Goal: Task Accomplishment & Management: Manage account settings

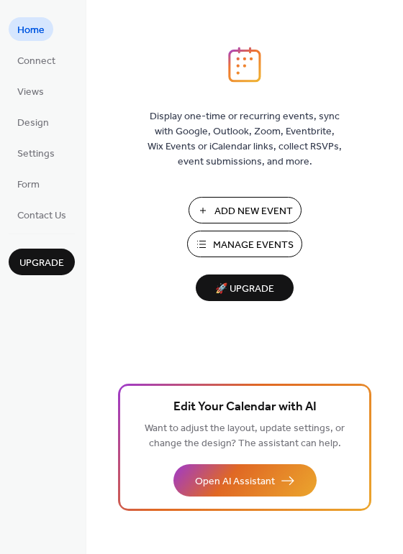
click at [244, 245] on span "Manage Events" at bounding box center [253, 245] width 81 height 15
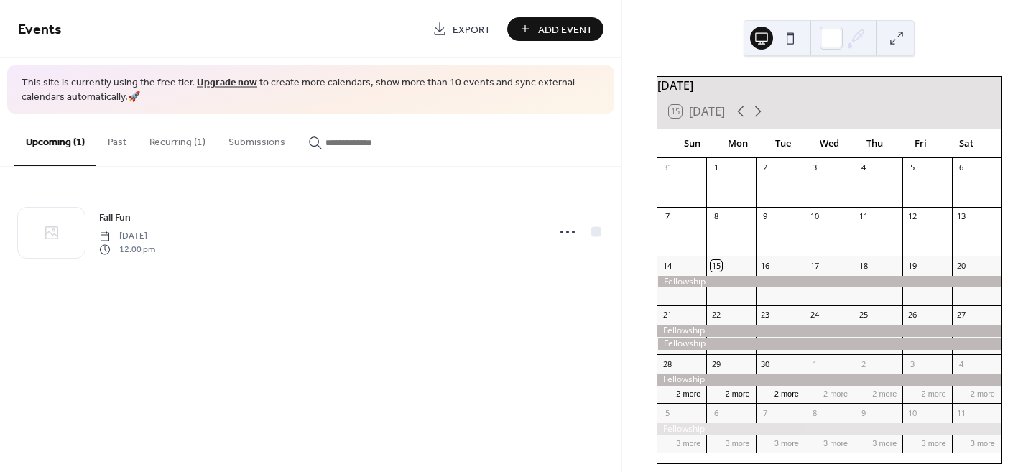
click at [189, 145] on button "Recurring (1)" at bounding box center [177, 139] width 79 height 51
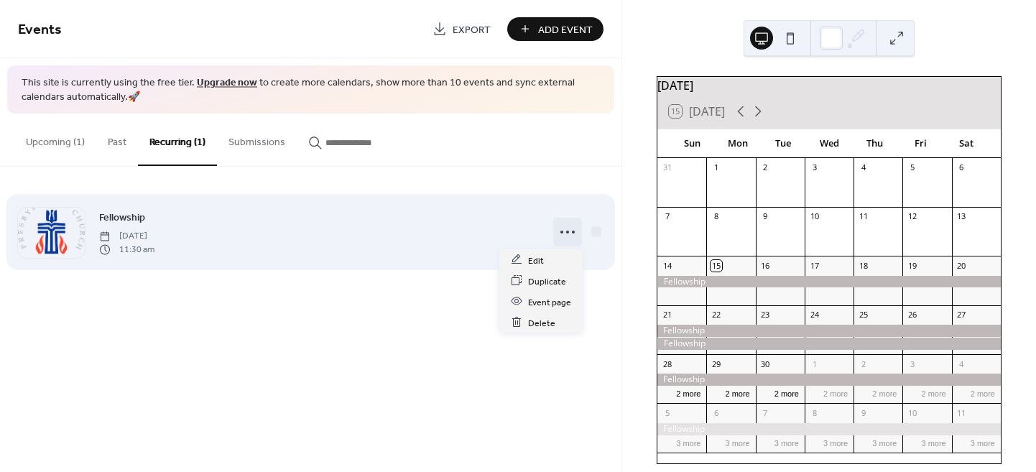
click at [558, 233] on icon at bounding box center [567, 232] width 23 height 23
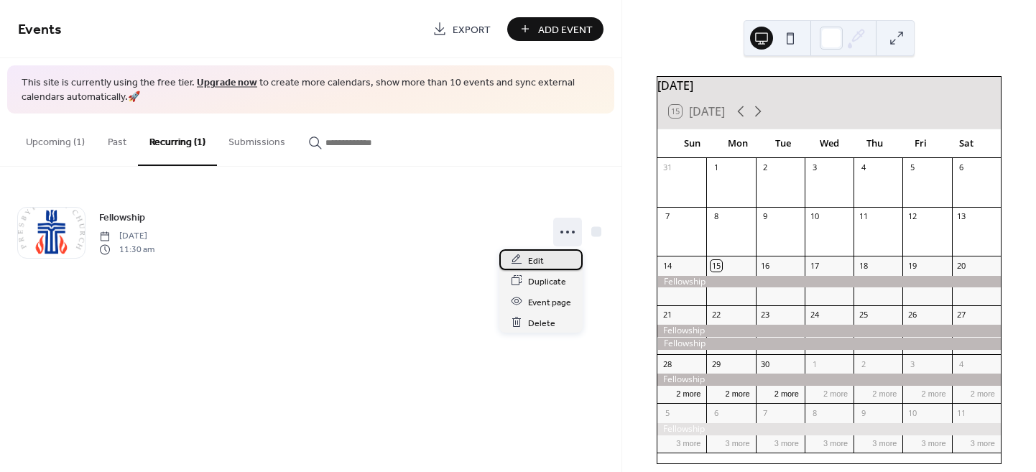
click at [537, 257] on span "Edit" at bounding box center [536, 260] width 16 height 15
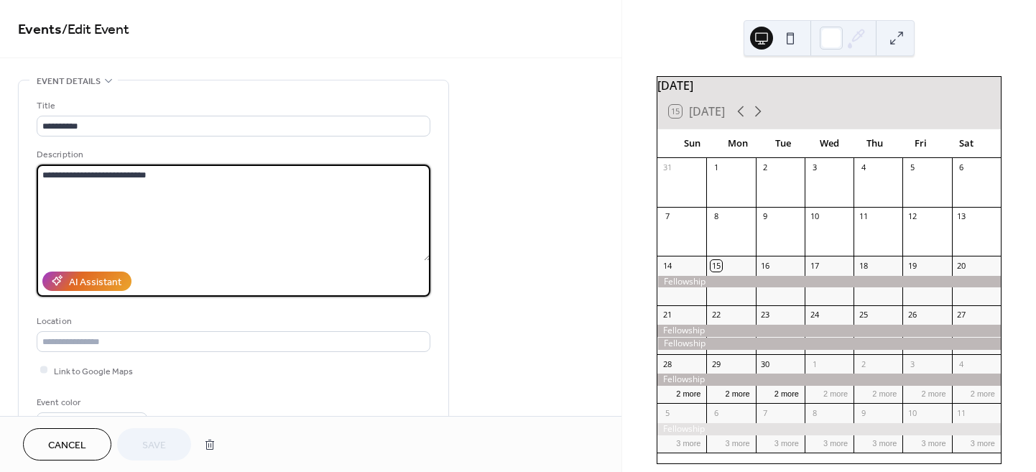
drag, startPoint x: 160, startPoint y: 177, endPoint x: 21, endPoint y: 177, distance: 139.4
click at [21, 177] on div "**********" at bounding box center [234, 263] width 430 height 364
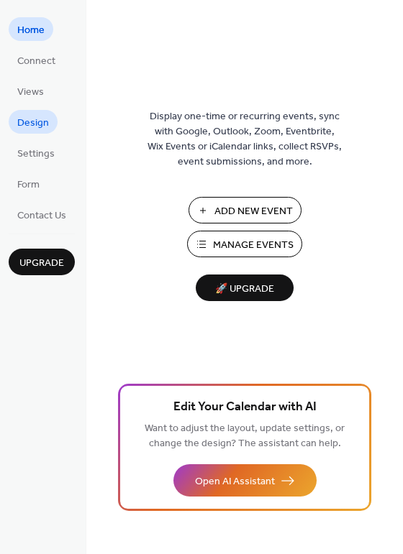
click at [42, 120] on span "Design" at bounding box center [33, 123] width 32 height 15
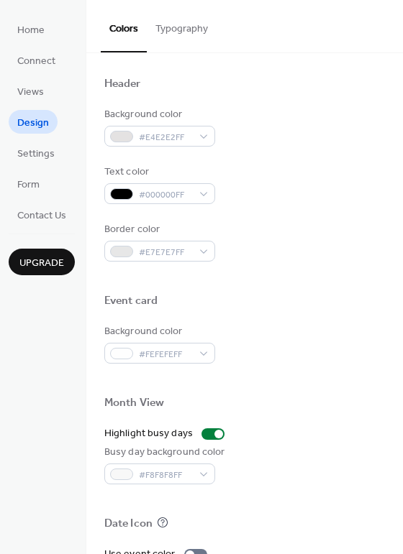
scroll to position [423, 0]
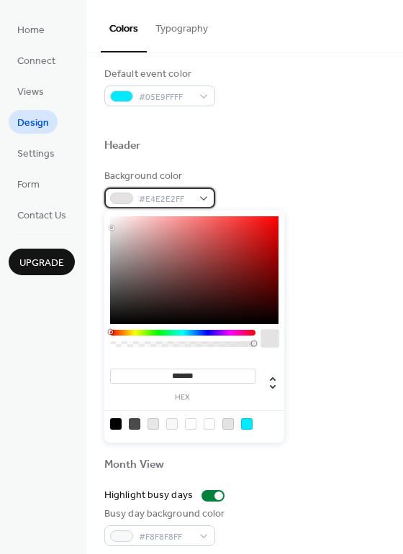
click at [119, 200] on div at bounding box center [121, 199] width 23 height 12
type input "*******"
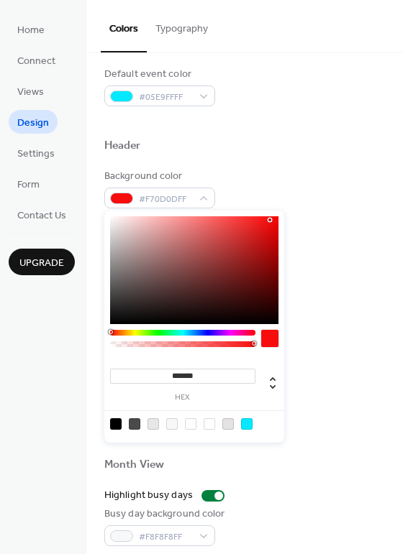
click at [270, 220] on div at bounding box center [194, 270] width 168 height 108
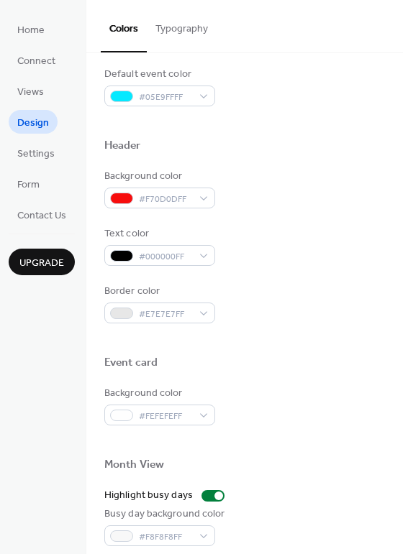
click at [285, 164] on div at bounding box center [244, 163] width 280 height 12
click at [158, 259] on span "#000000FF" at bounding box center [165, 256] width 53 height 15
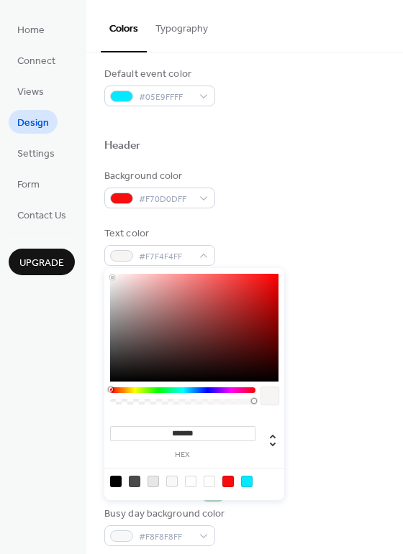
type input "*******"
drag, startPoint x: 121, startPoint y: 280, endPoint x: 100, endPoint y: 272, distance: 22.3
click at [100, 272] on body "Home Connect Views Design Settings Form Contact Us Upgrade Design Upgrade Color…" at bounding box center [201, 277] width 403 height 554
click at [167, 257] on span "#FFFFFFFF" at bounding box center [165, 256] width 53 height 15
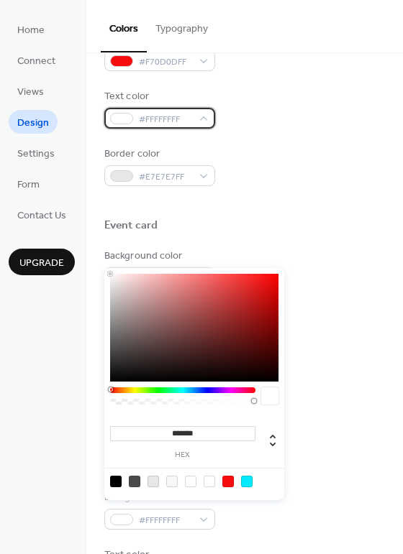
scroll to position [614, 0]
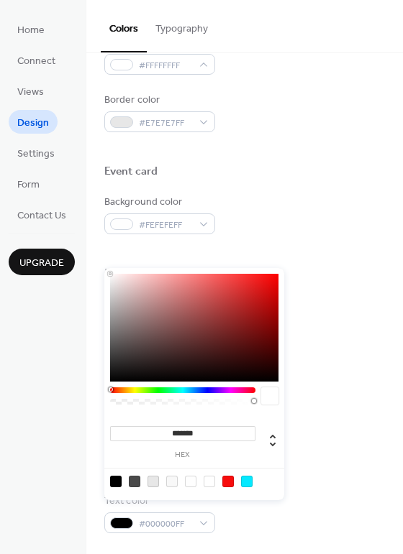
click at [297, 192] on div at bounding box center [244, 189] width 280 height 12
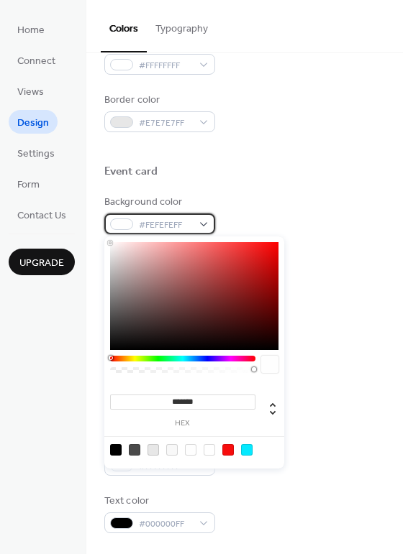
click at [188, 224] on span "#FEFEFEFF" at bounding box center [165, 225] width 53 height 15
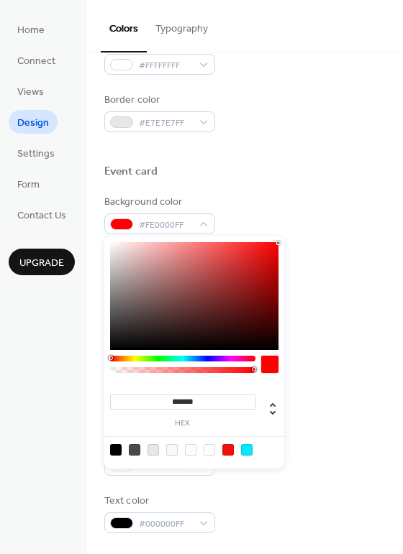
type input "*******"
drag, startPoint x: 257, startPoint y: 247, endPoint x: 279, endPoint y: 242, distance: 22.8
click at [278, 242] on div at bounding box center [194, 296] width 168 height 108
click at [302, 165] on div "Event card" at bounding box center [244, 174] width 280 height 19
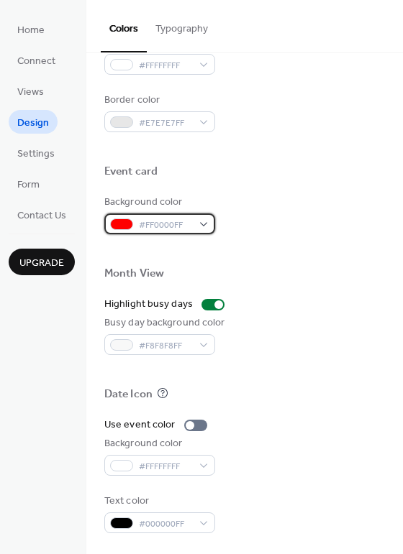
click at [188, 221] on span "#FF0000FF" at bounding box center [165, 225] width 53 height 15
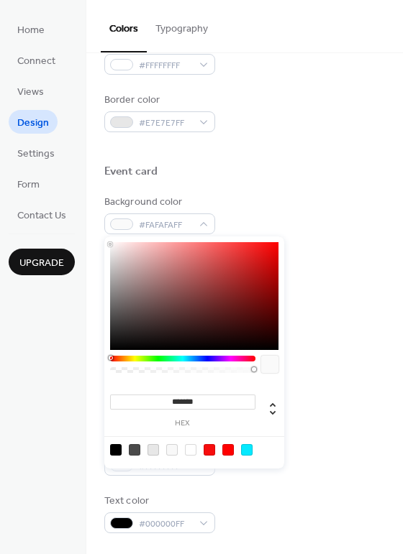
type input "*******"
drag, startPoint x: 115, startPoint y: 247, endPoint x: 102, endPoint y: 241, distance: 14.5
click at [102, 241] on body "Home Connect Views Design Settings Form Contact Us Upgrade Design Upgrade Color…" at bounding box center [201, 277] width 403 height 554
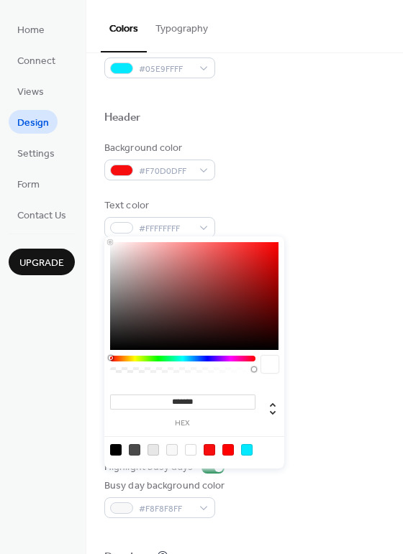
scroll to position [422, 0]
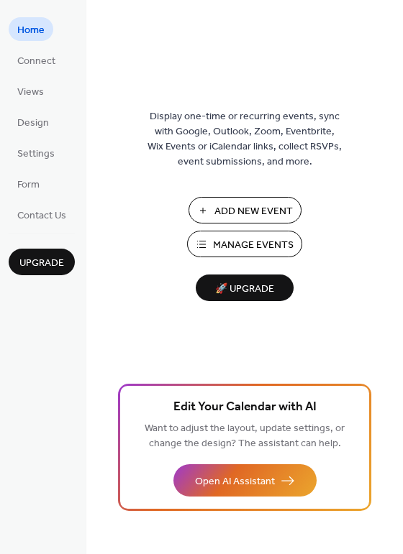
click at [246, 238] on span "Manage Events" at bounding box center [253, 245] width 81 height 15
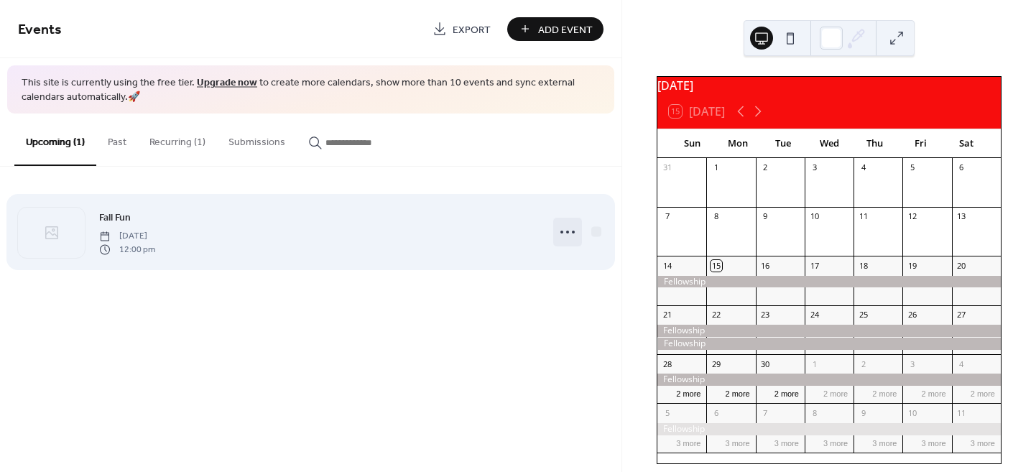
click at [553, 226] on div at bounding box center [567, 232] width 29 height 29
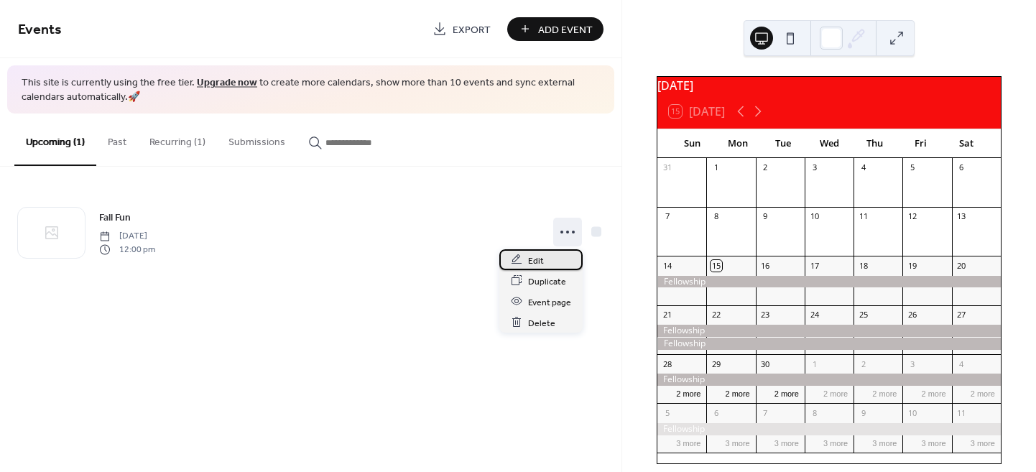
click at [541, 250] on div "Edit" at bounding box center [541, 259] width 83 height 21
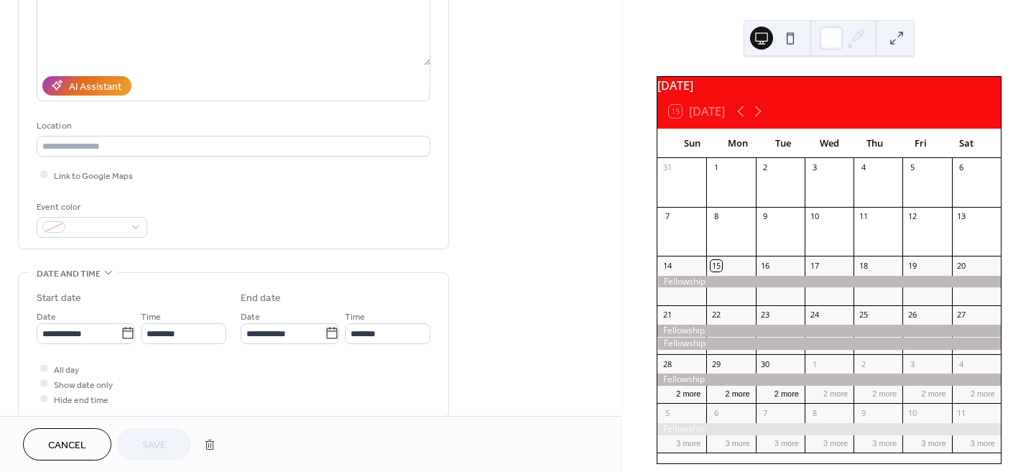
scroll to position [191, 0]
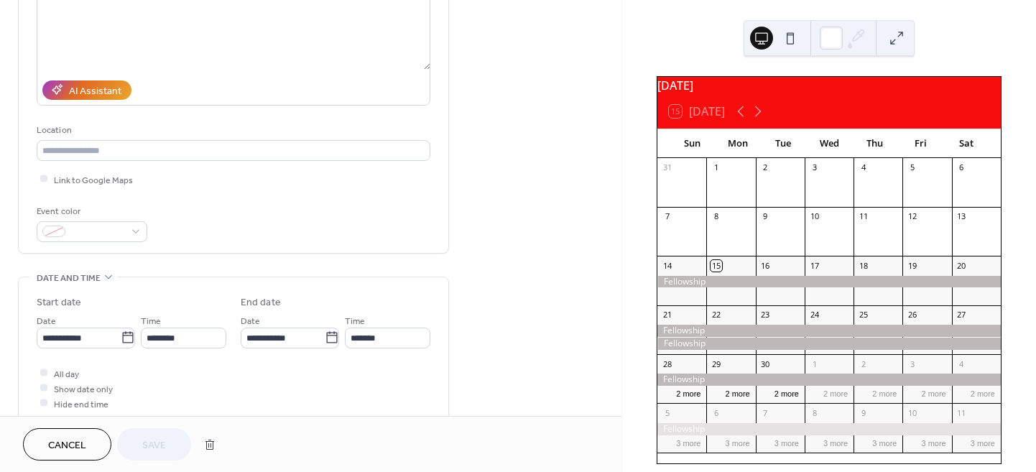
click at [53, 444] on span "Cancel" at bounding box center [67, 445] width 38 height 15
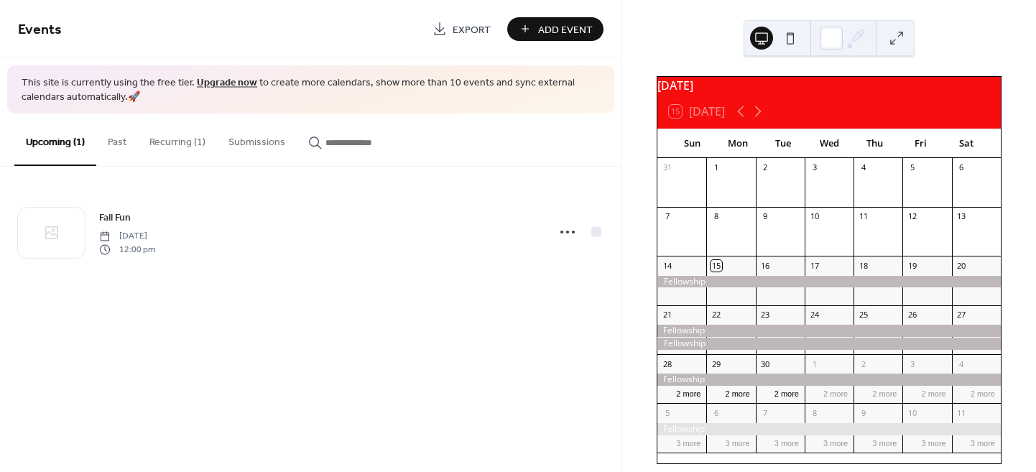
click at [178, 141] on button "Recurring (1)" at bounding box center [177, 139] width 79 height 51
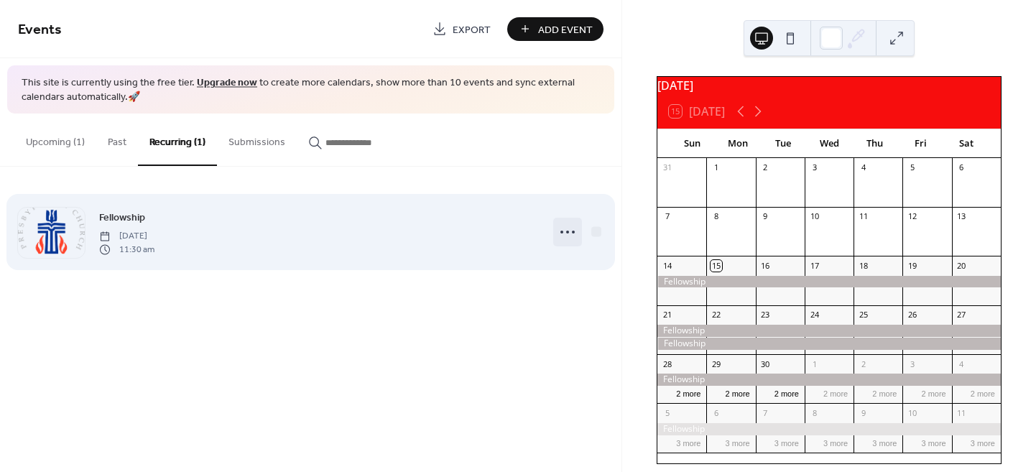
click at [560, 230] on icon at bounding box center [567, 232] width 23 height 23
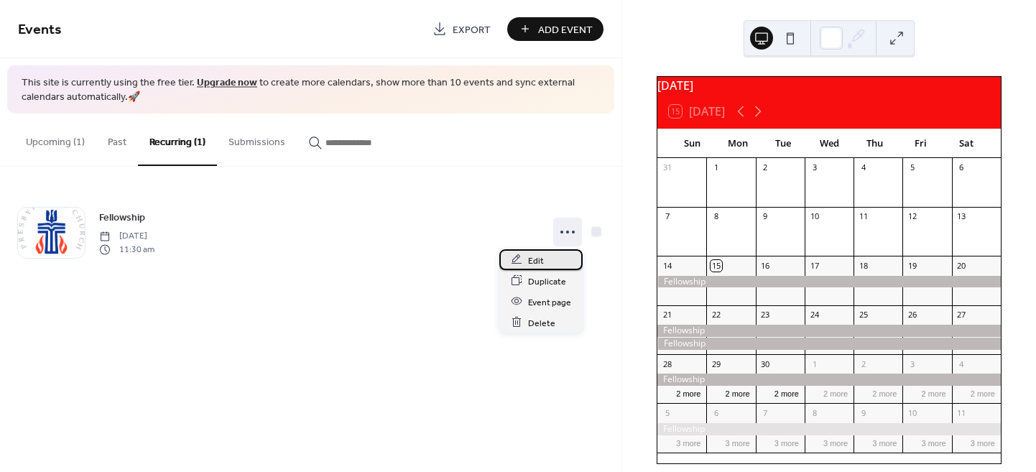
click at [539, 257] on span "Edit" at bounding box center [536, 260] width 16 height 15
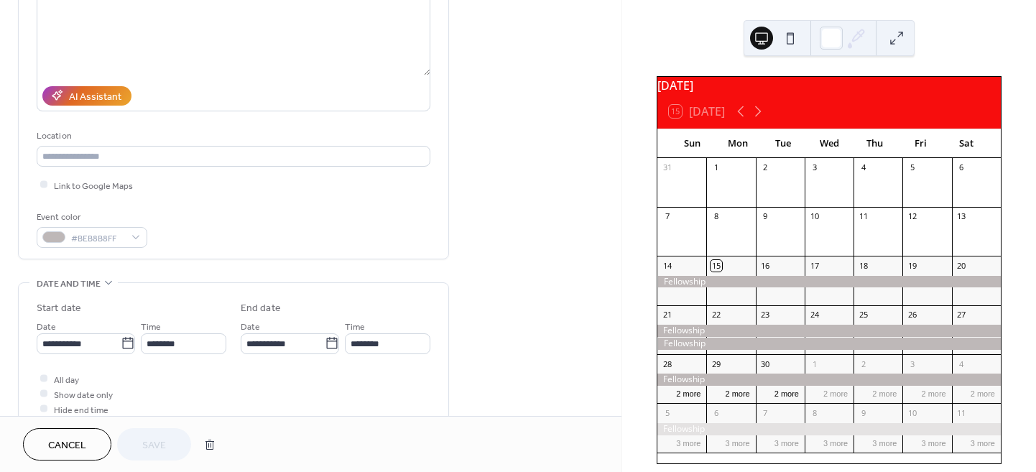
scroll to position [191, 0]
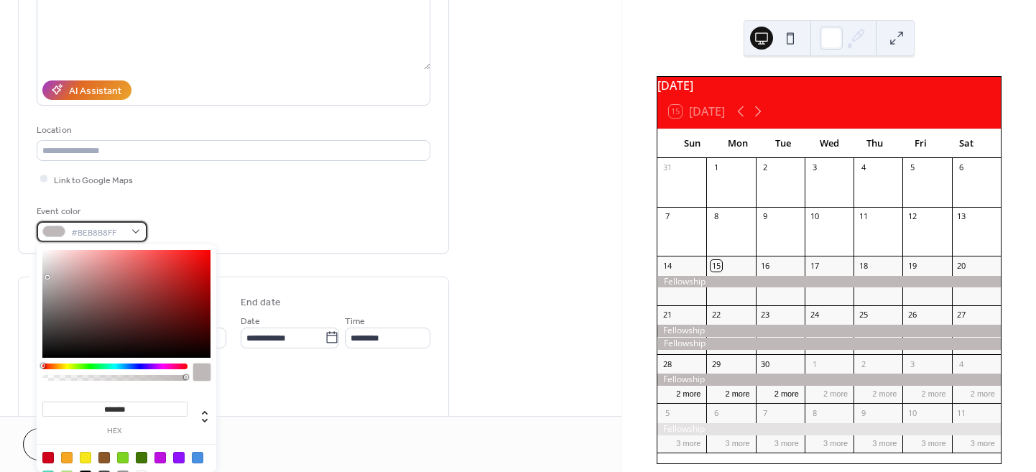
click at [127, 231] on div "#BEB8B8FF" at bounding box center [92, 231] width 111 height 21
type input "*******"
drag, startPoint x: 191, startPoint y: 265, endPoint x: 211, endPoint y: 248, distance: 26.0
click at [211, 250] on div at bounding box center [126, 304] width 168 height 108
click at [305, 236] on div "Event color #FF0000FF" at bounding box center [234, 223] width 394 height 38
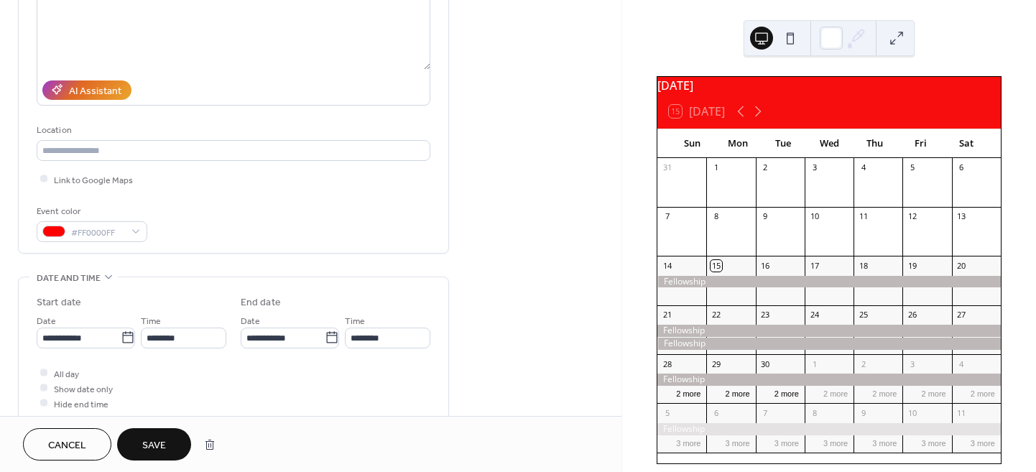
click at [158, 438] on span "Save" at bounding box center [154, 445] width 24 height 15
